Goal: Transaction & Acquisition: Purchase product/service

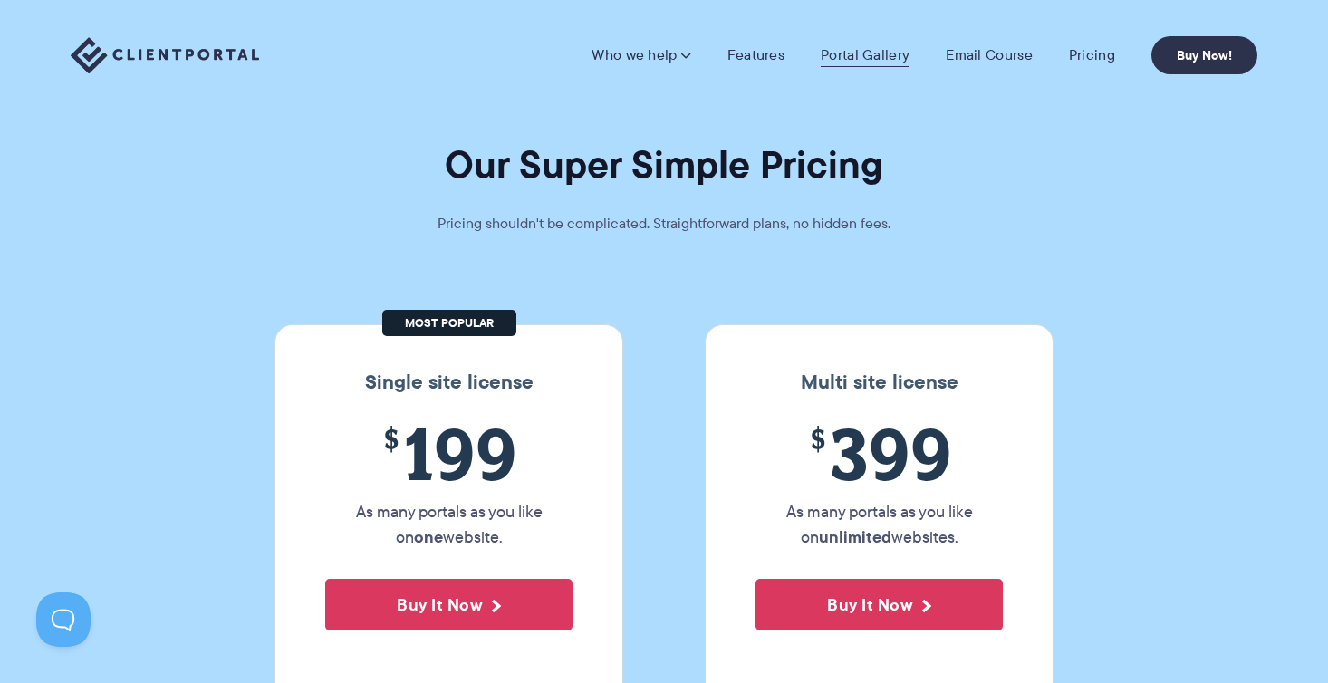
click at [881, 60] on link "Portal Gallery" at bounding box center [865, 55] width 89 height 18
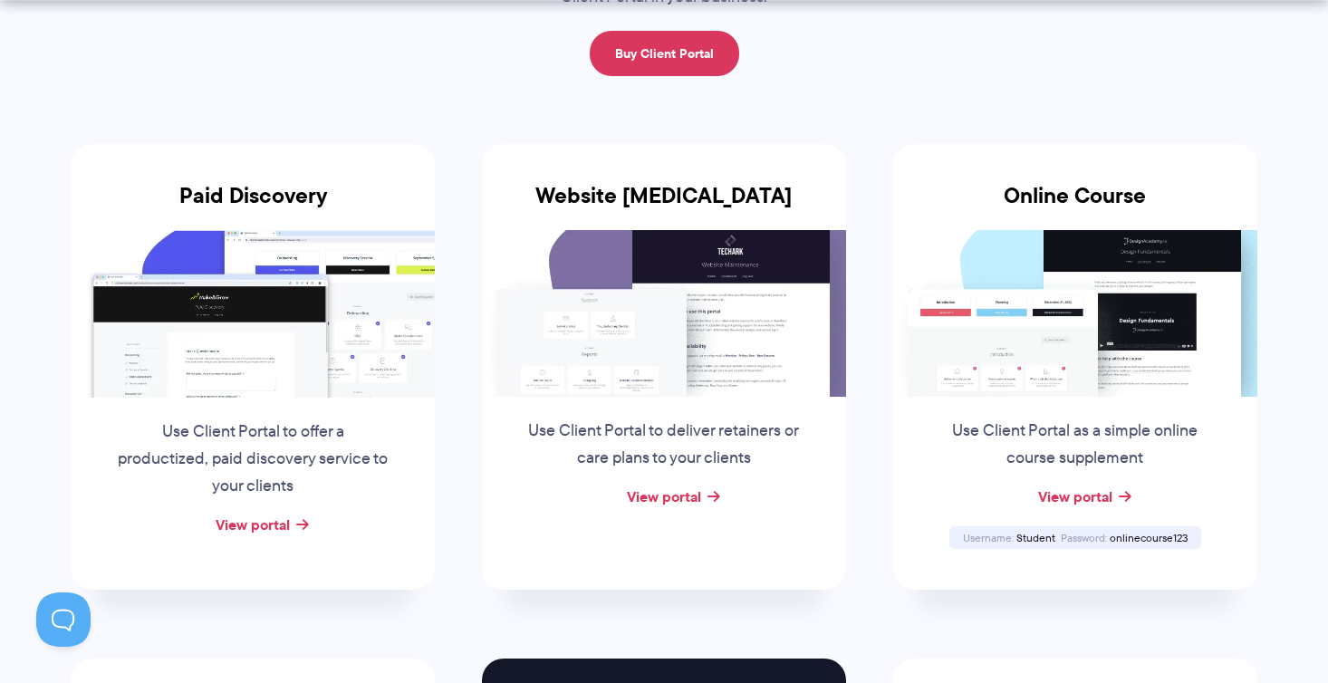
scroll to position [369, 0]
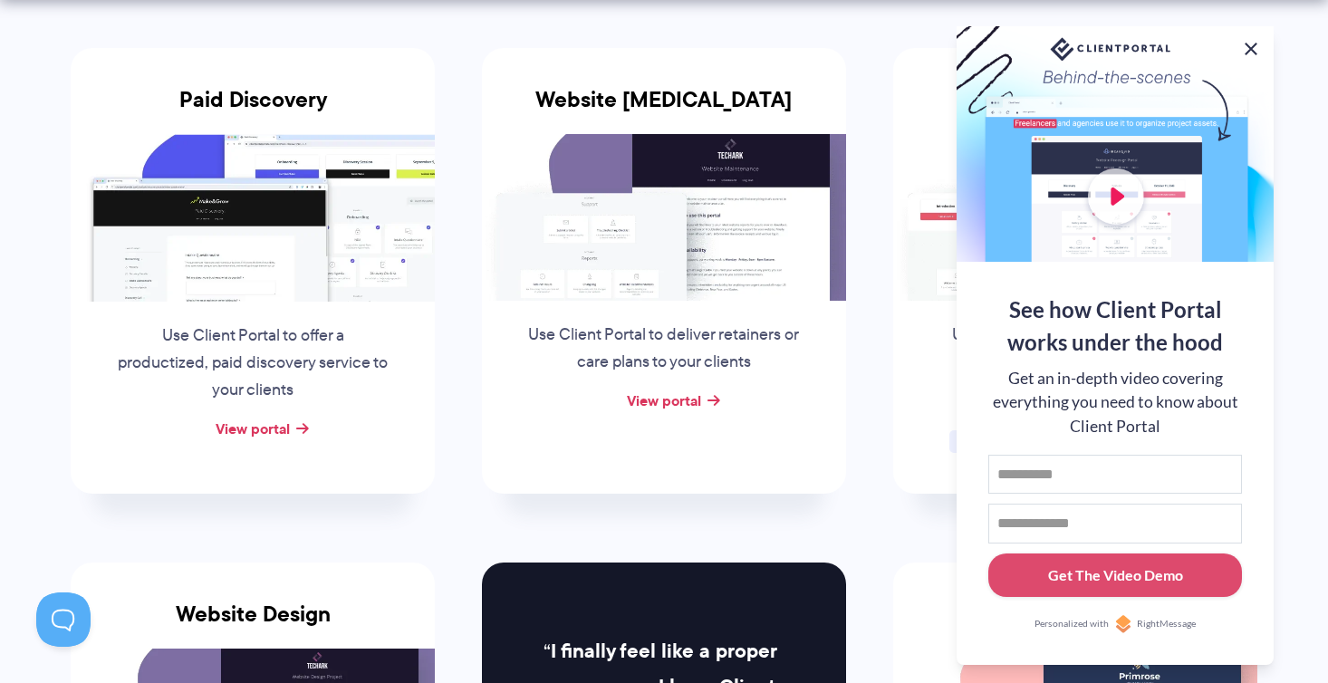
click at [1249, 45] on button at bounding box center [1251, 49] width 22 height 22
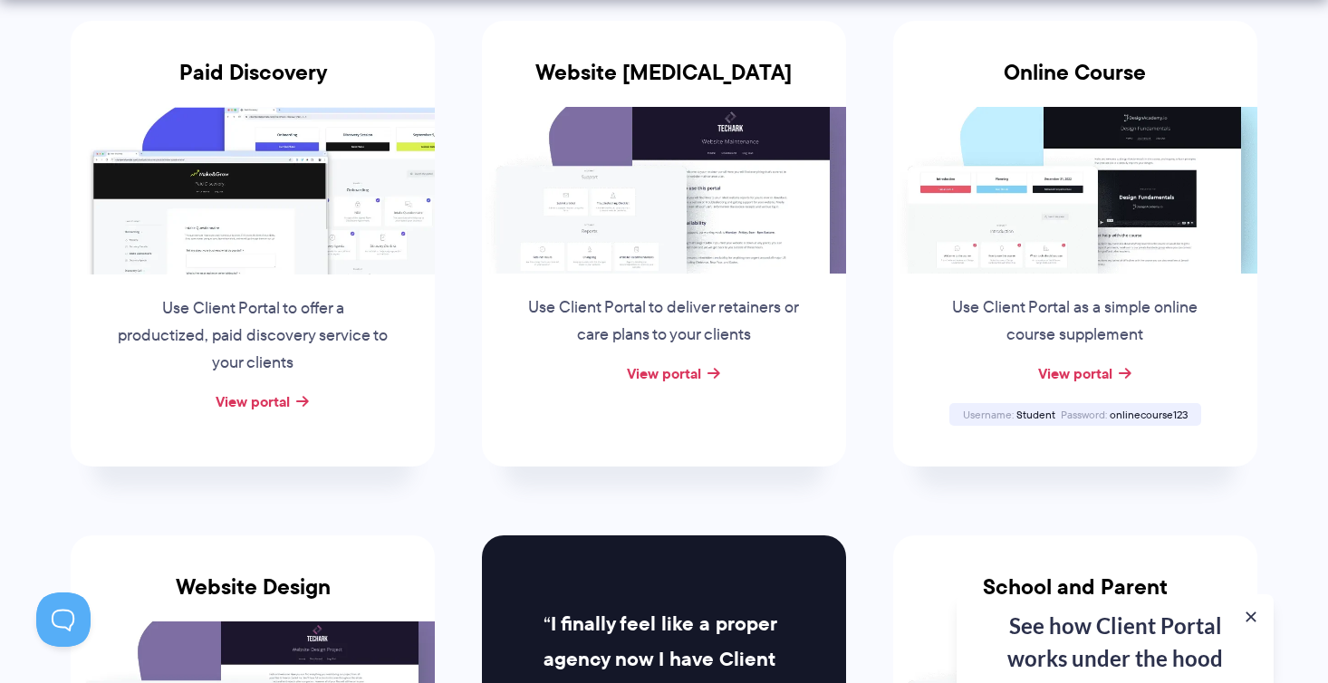
scroll to position [398, 0]
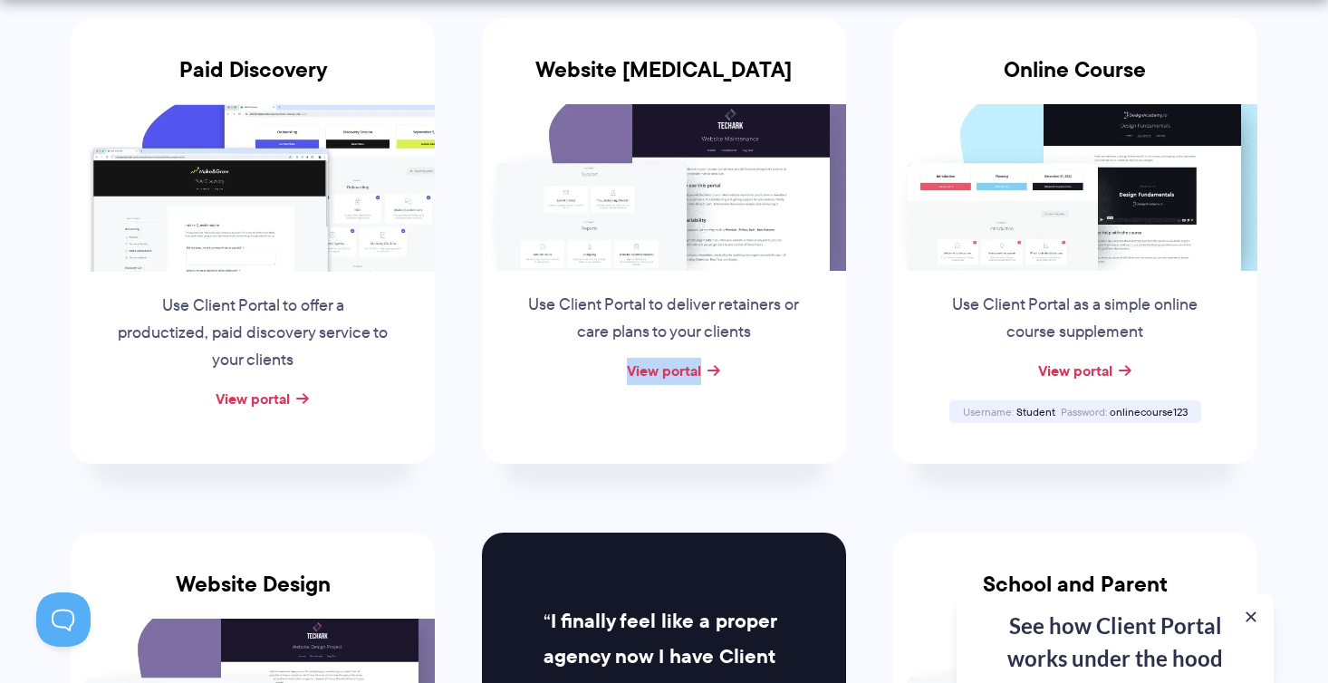
drag, startPoint x: 859, startPoint y: 485, endPoint x: 869, endPoint y: 496, distance: 16.0
click at [859, 485] on li "Website Retainer Use Client Portal to deliver retainers or care plans to your c…" at bounding box center [663, 241] width 411 height 514
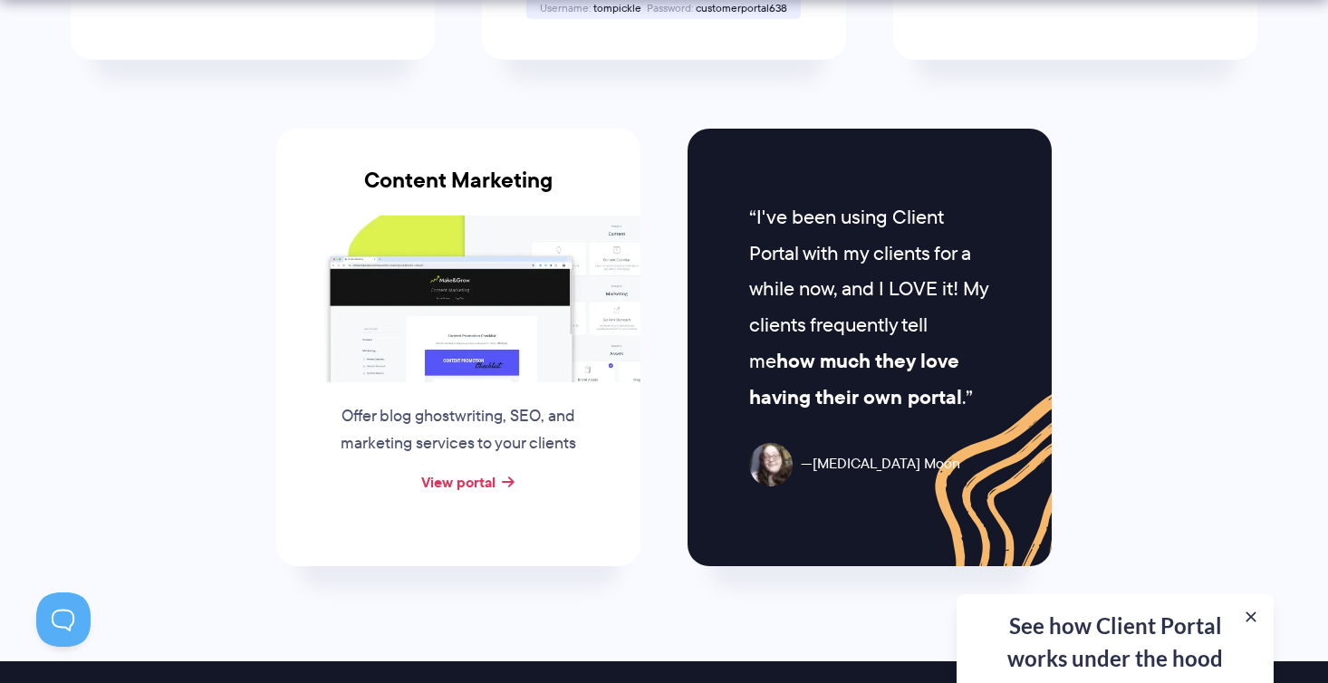
scroll to position [1827, 0]
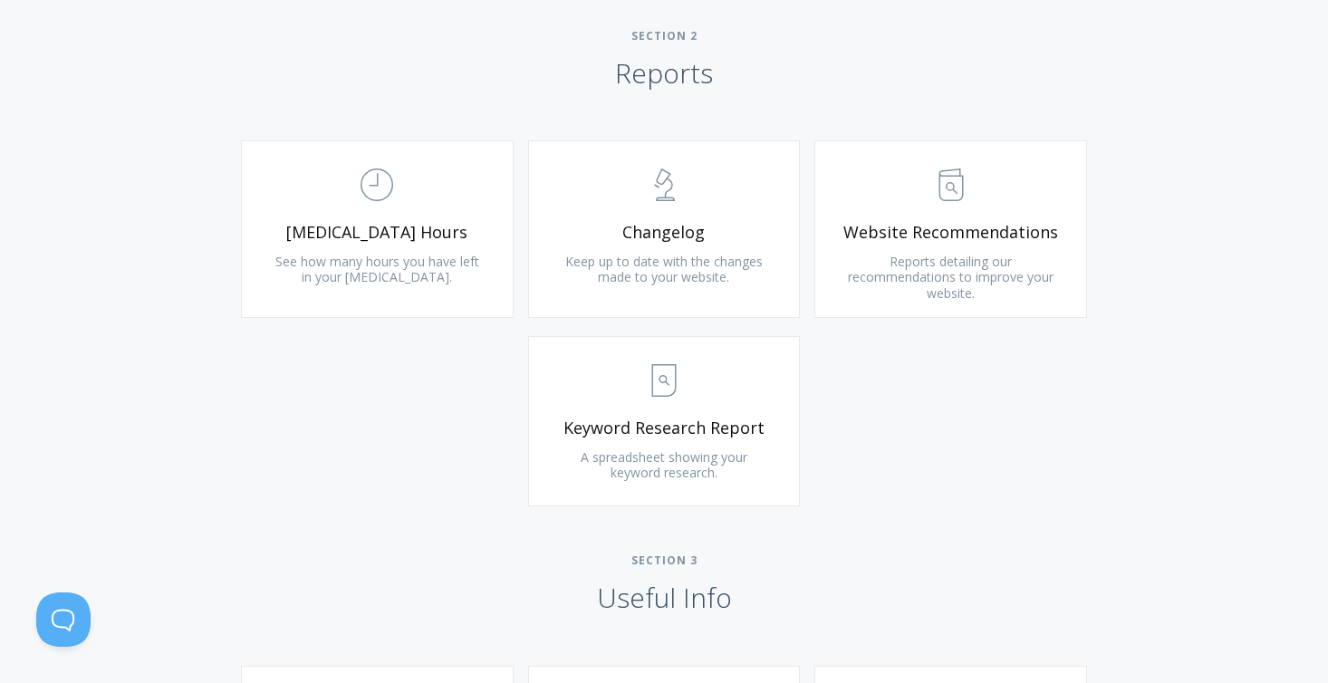
scroll to position [1184, 0]
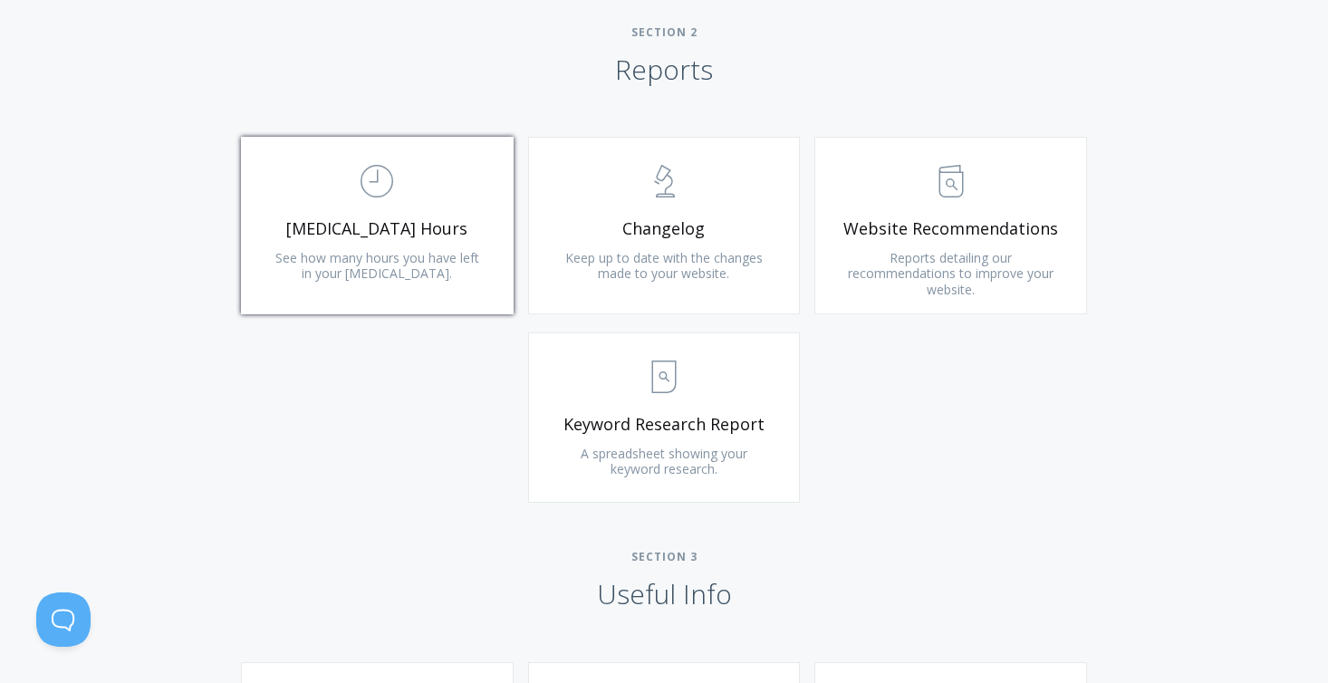
click at [375, 240] on link ".st0{fill:none;stroke:#000000;stroke-width:2;stroke-miterlimit:10;} Untitled-18…" at bounding box center [377, 226] width 273 height 178
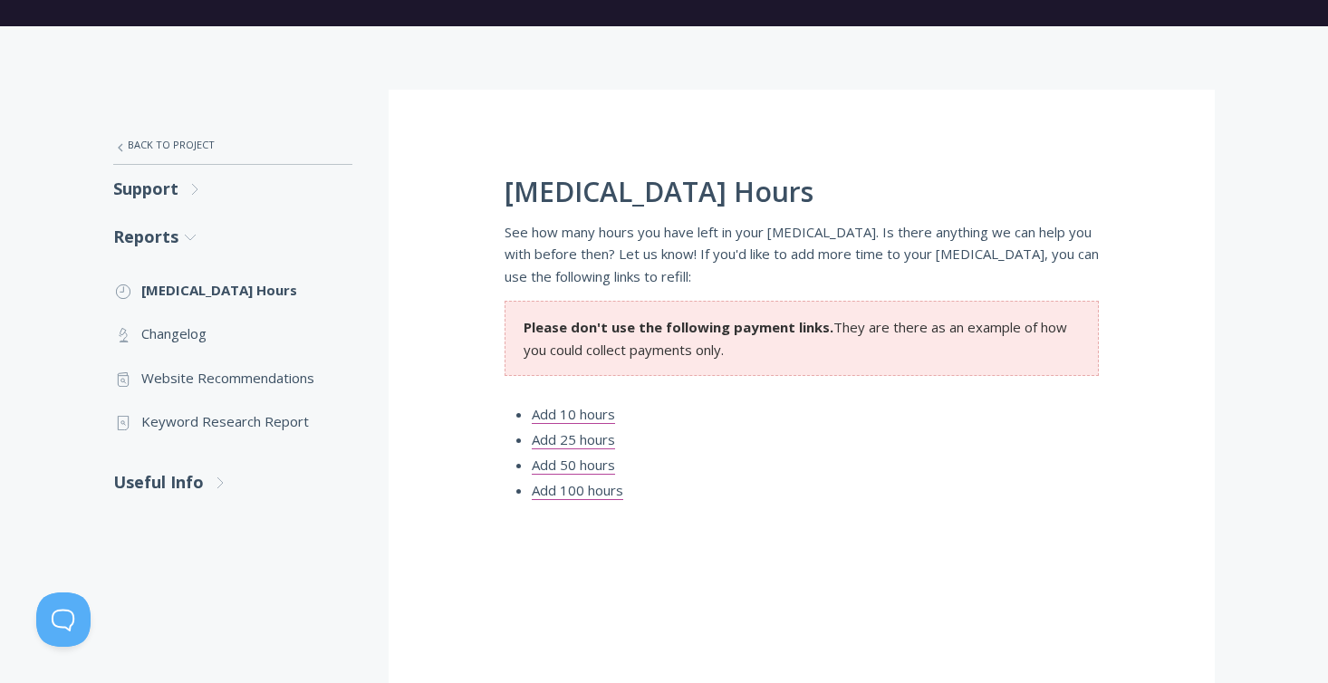
scroll to position [254, 0]
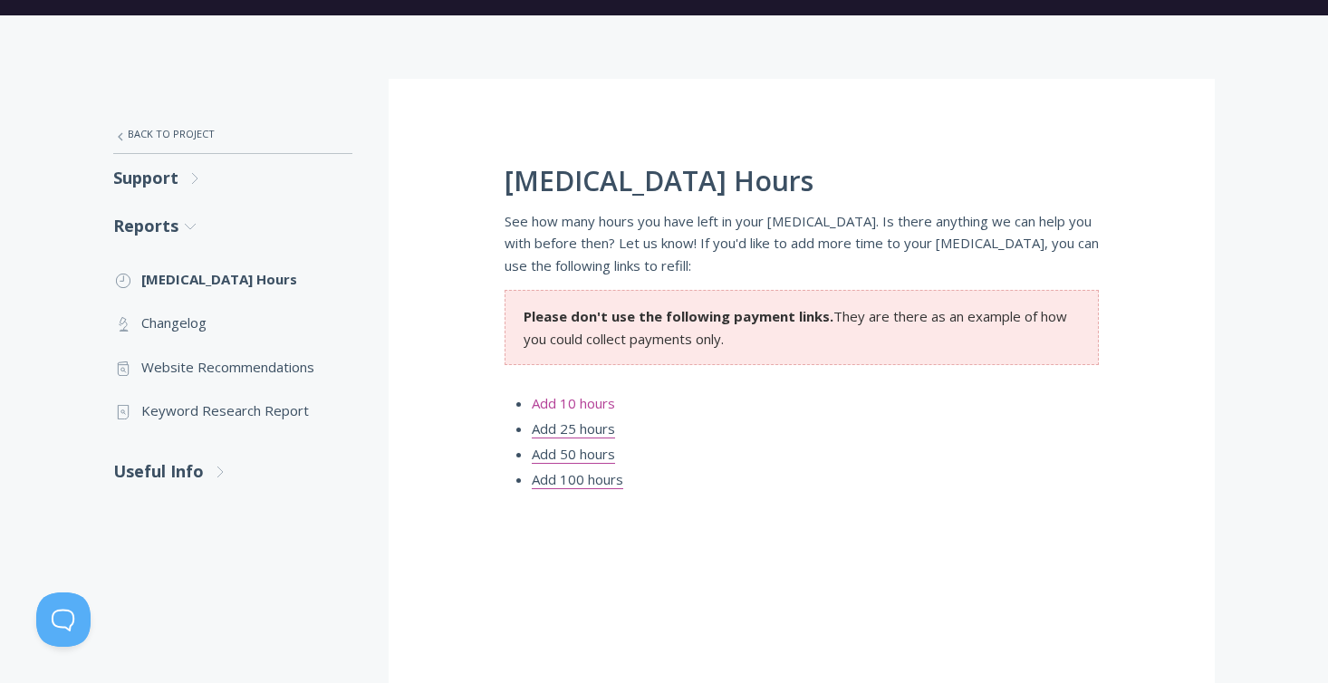
click at [568, 405] on link "Add 10 hours" at bounding box center [573, 403] width 83 height 19
click at [547, 474] on link "Add 100 hours" at bounding box center [577, 479] width 91 height 19
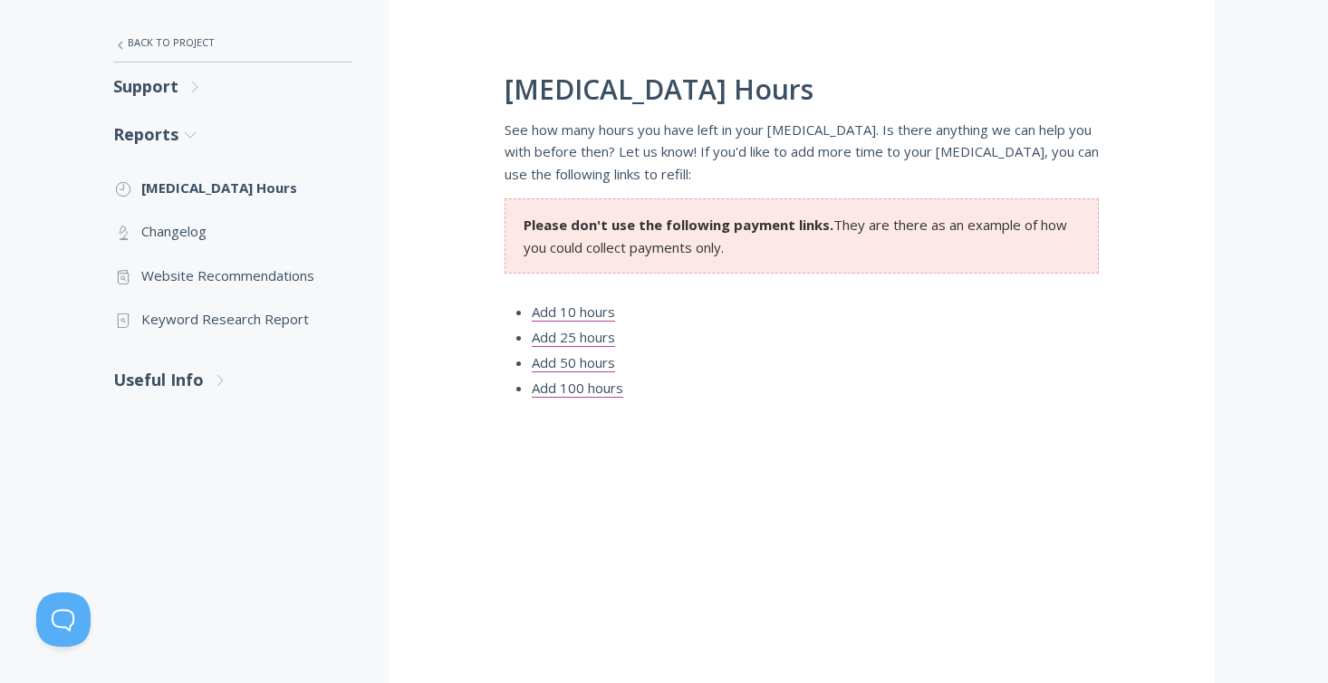
scroll to position [341, 0]
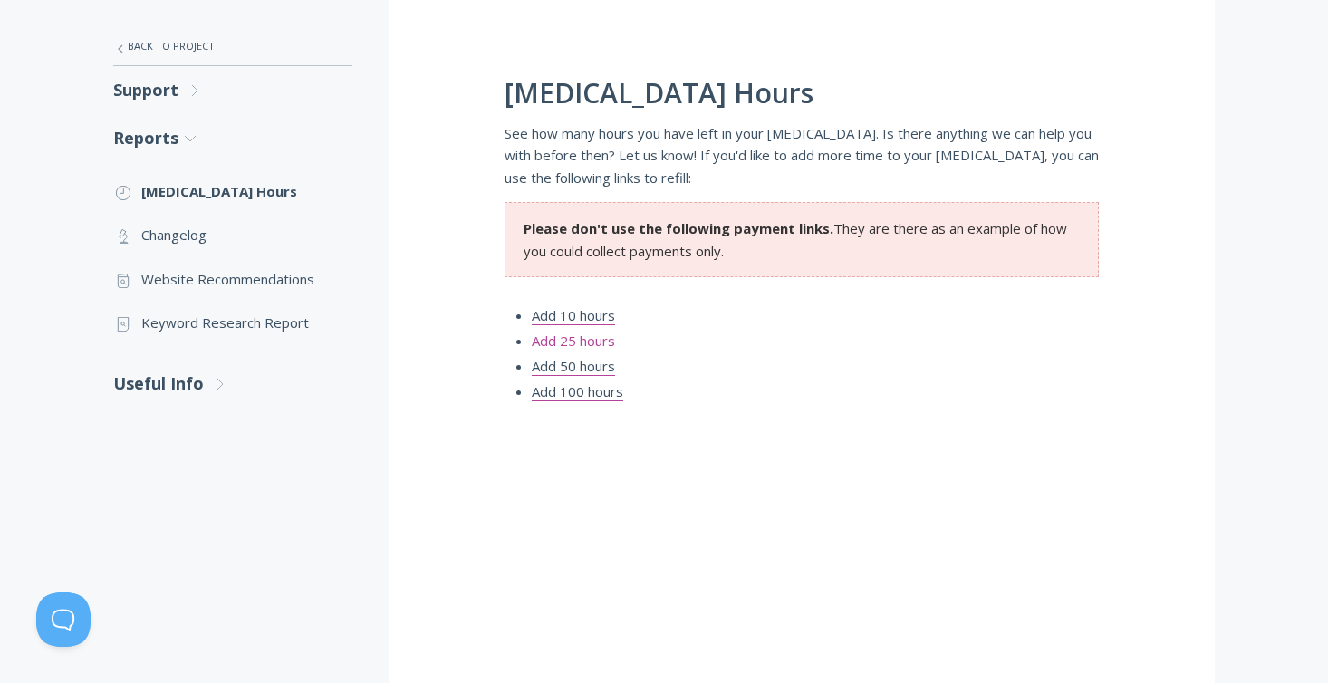
click at [573, 333] on link "Add 25 hours" at bounding box center [573, 340] width 83 height 19
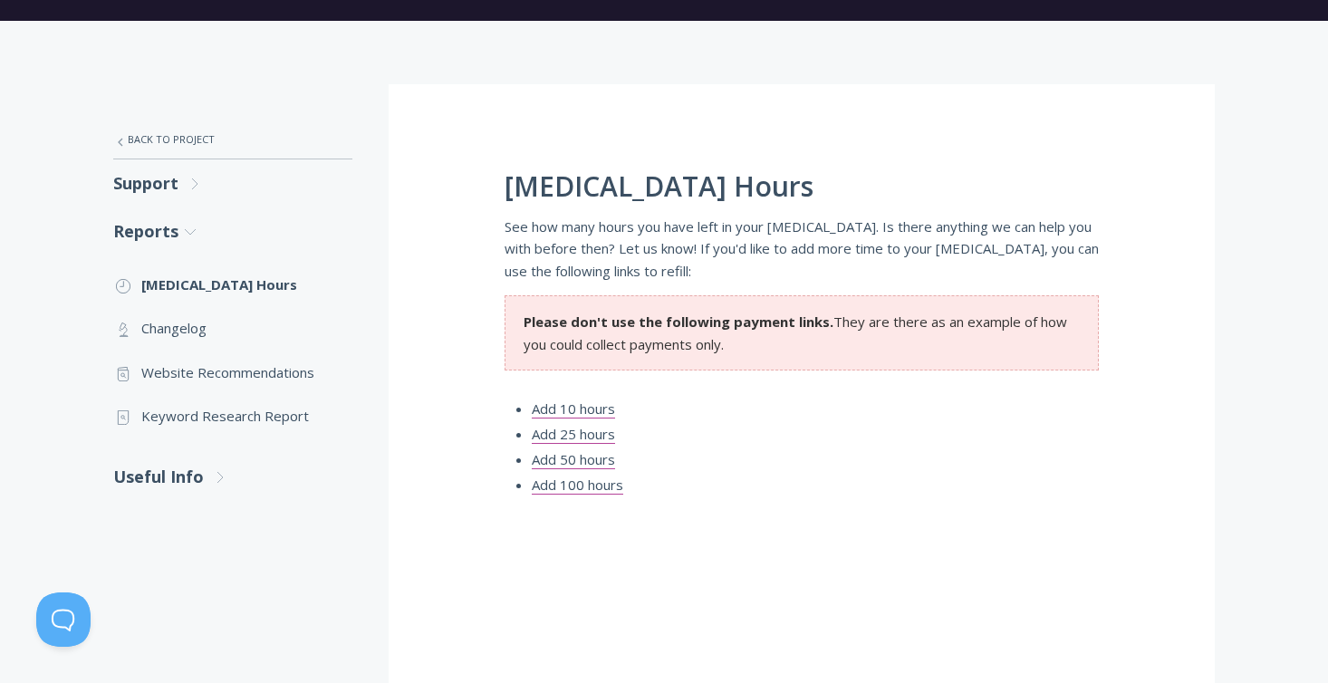
scroll to position [0, 0]
